Goal: Information Seeking & Learning: Learn about a topic

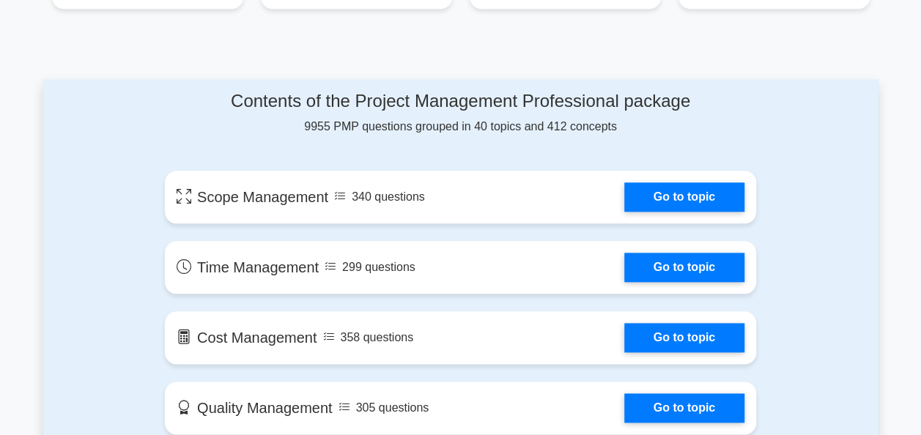
scroll to position [713, 0]
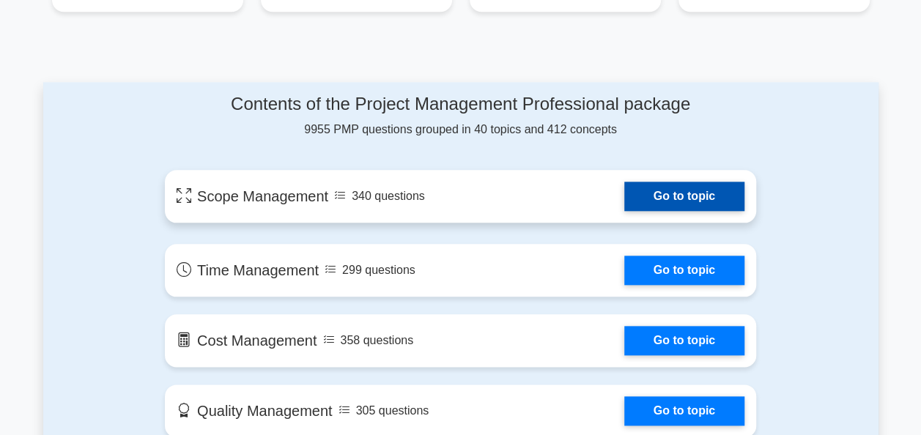
click at [625, 208] on link "Go to topic" at bounding box center [685, 196] width 120 height 29
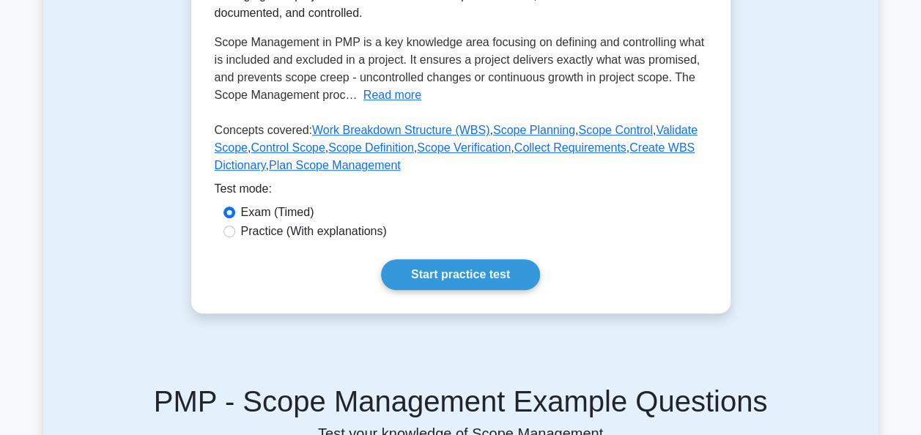
scroll to position [296, 0]
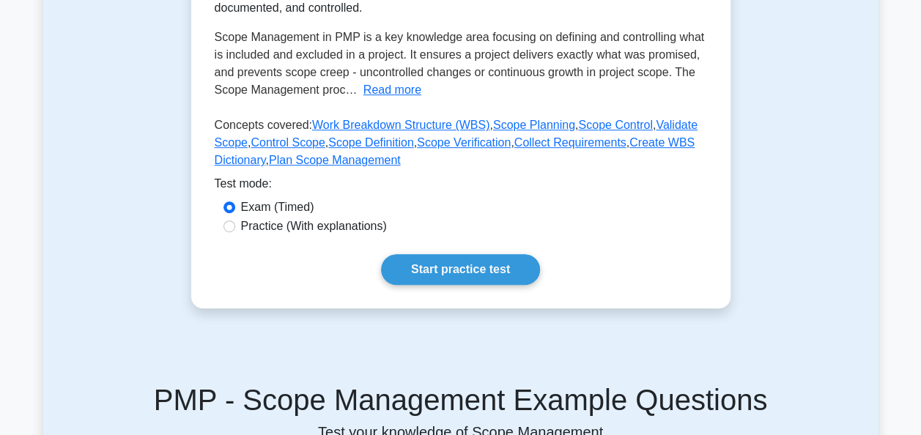
click at [260, 235] on div "Practice (With explanations)" at bounding box center [461, 227] width 493 height 19
click at [235, 226] on div "Practice (With explanations)" at bounding box center [461, 227] width 475 height 18
click at [232, 226] on input "Practice (With explanations)" at bounding box center [230, 227] width 12 height 12
radio input "true"
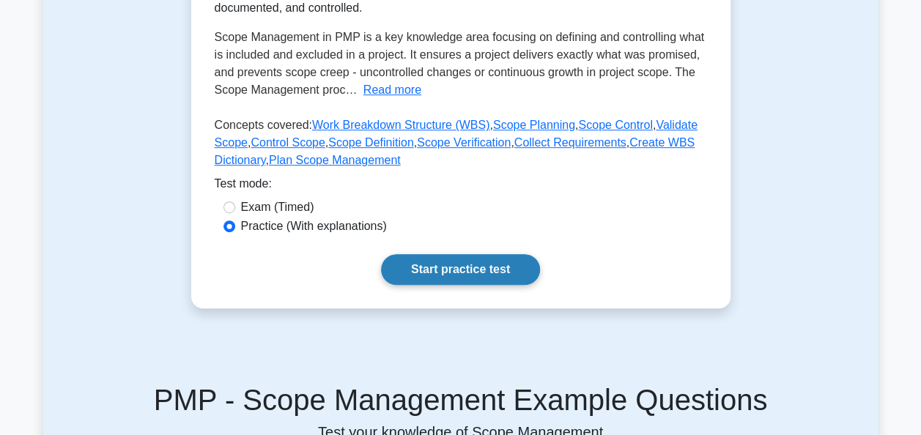
click at [427, 265] on link "Start practice test" at bounding box center [460, 269] width 159 height 31
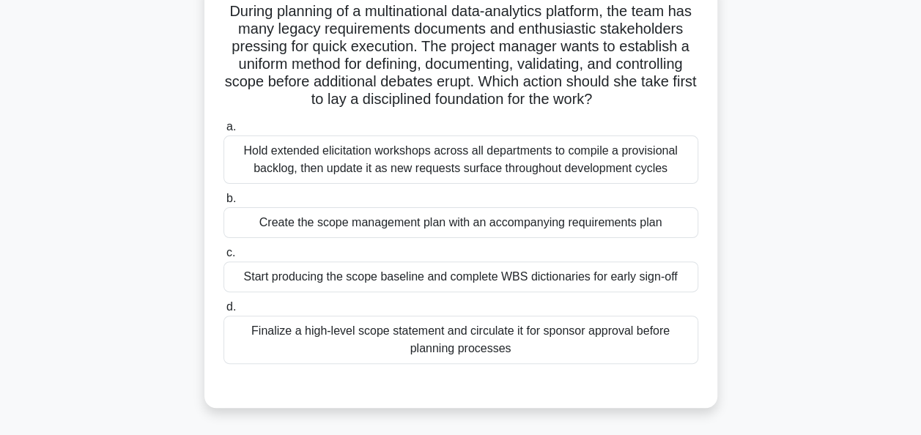
scroll to position [104, 0]
click at [276, 225] on div "Create the scope management plan with an accompanying requirements plan" at bounding box center [461, 222] width 475 height 31
click at [224, 203] on input "b. Create the scope management plan with an accompanying requirements plan" at bounding box center [224, 199] width 0 height 10
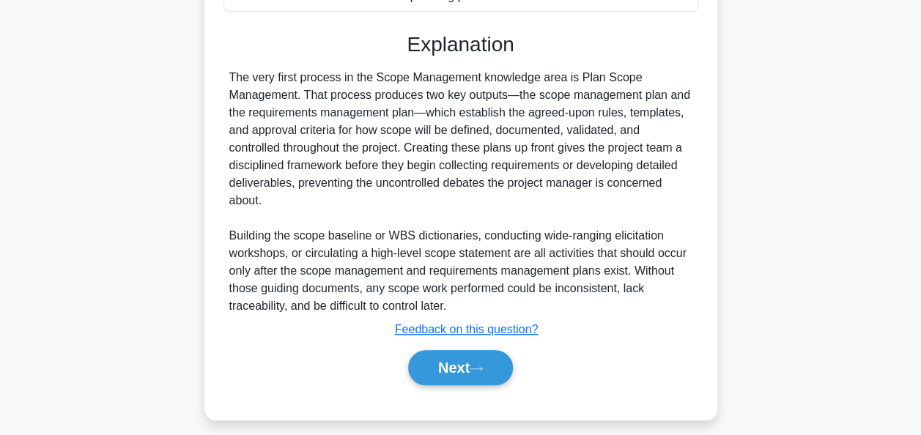
scroll to position [466, 0]
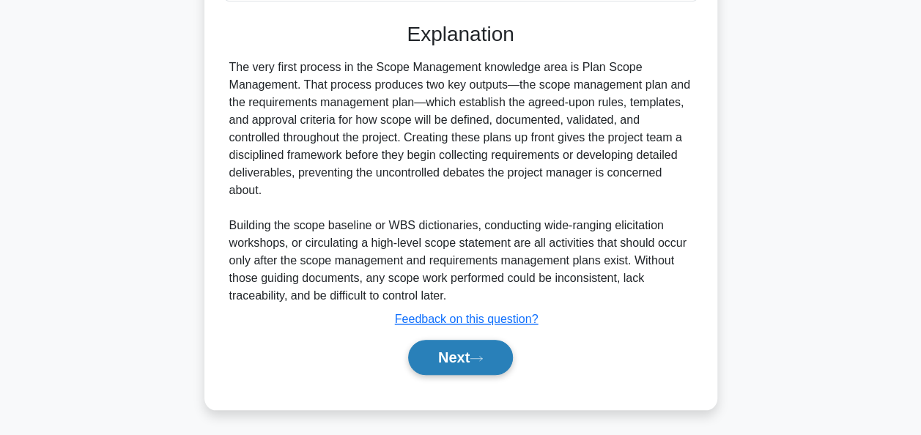
click at [458, 364] on button "Next" at bounding box center [460, 357] width 105 height 35
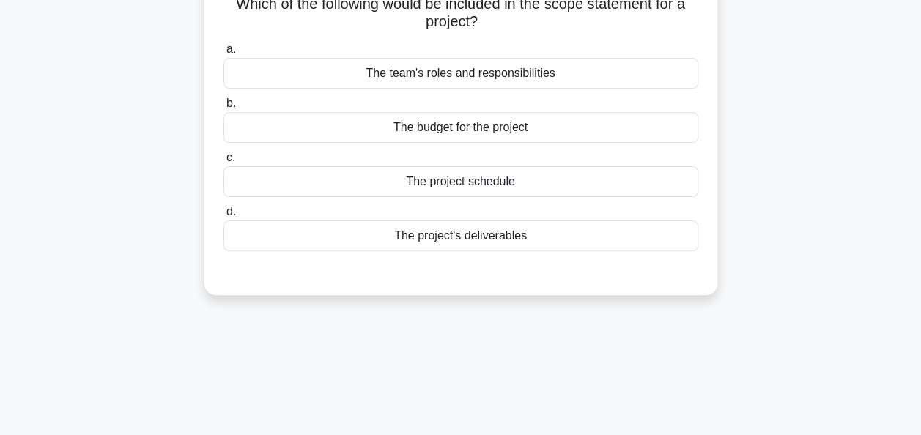
scroll to position [0, 0]
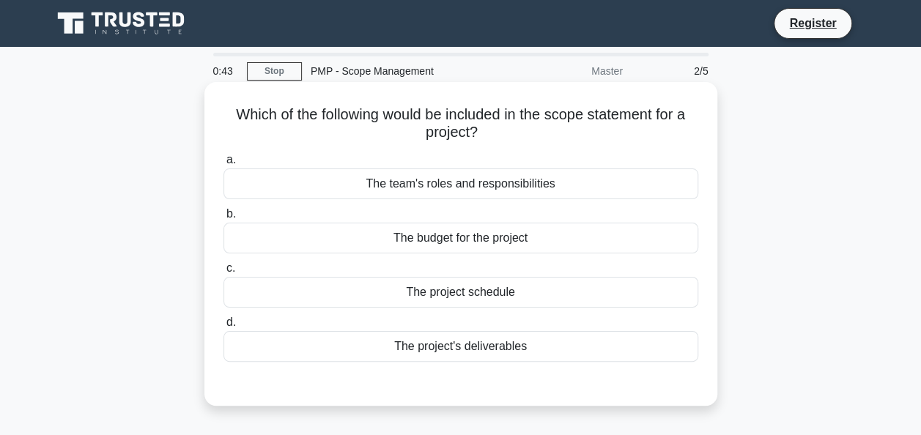
click at [497, 185] on div "The team's roles and responsibilities" at bounding box center [461, 184] width 475 height 31
click at [224, 165] on input "a. The team's roles and responsibilities" at bounding box center [224, 160] width 0 height 10
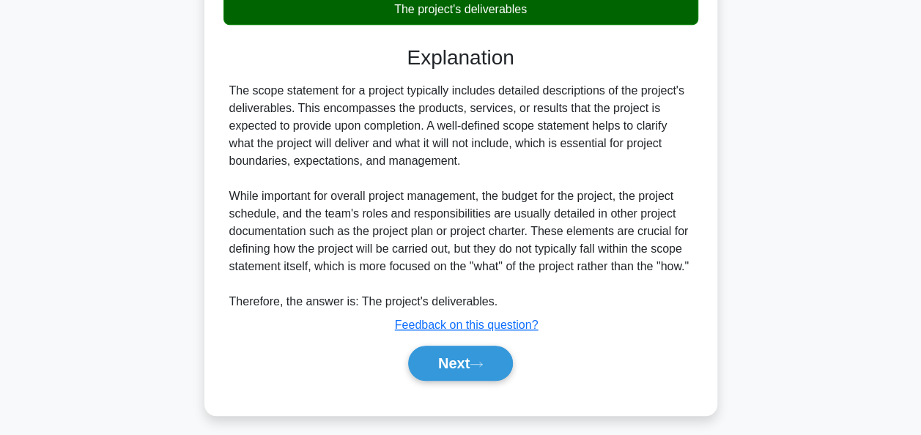
scroll to position [363, 0]
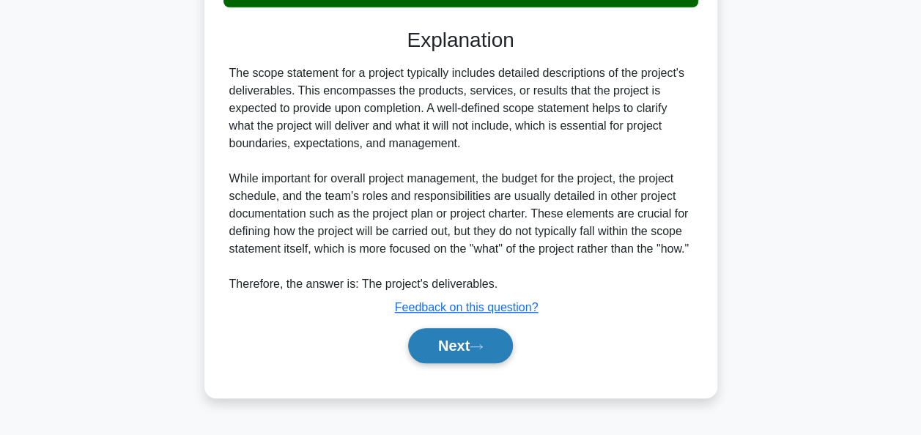
click at [434, 364] on button "Next" at bounding box center [460, 345] width 105 height 35
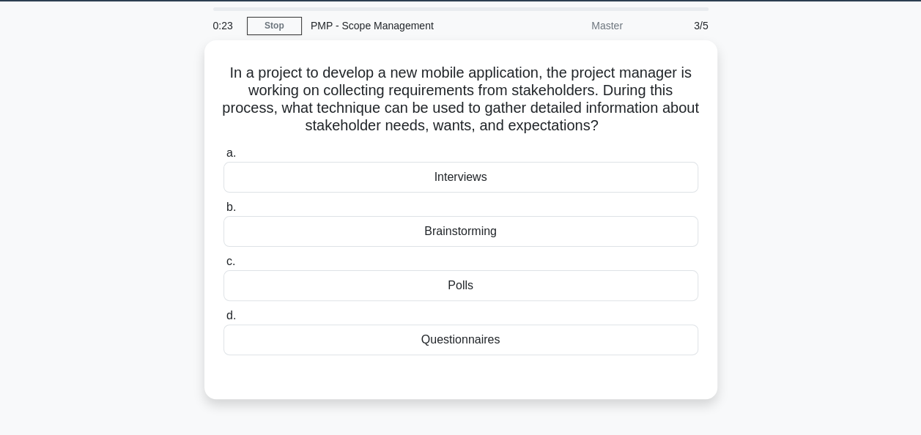
scroll to position [44, 0]
